Goal: Find specific page/section: Find specific page/section

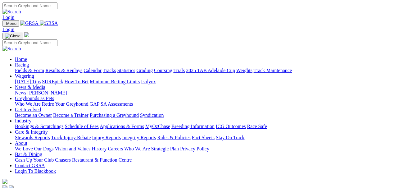
scroll to position [218, 0]
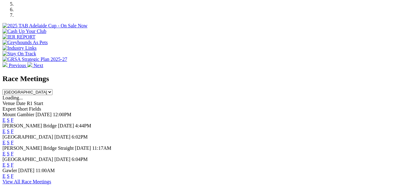
click at [14, 129] on link "F" at bounding box center [12, 131] width 3 height 5
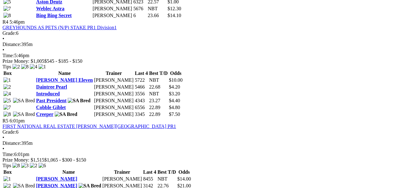
scroll to position [684, 0]
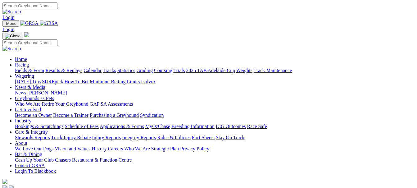
scroll to position [218, 0]
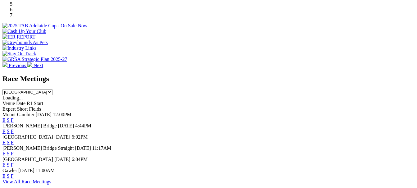
click at [14, 173] on link "F" at bounding box center [12, 175] width 3 height 5
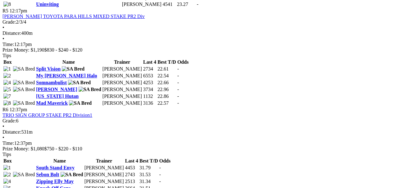
scroll to position [746, 0]
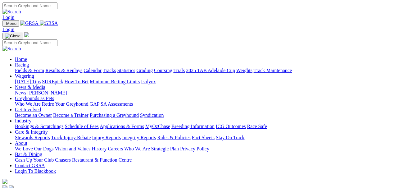
scroll to position [218, 0]
